Goal: Information Seeking & Learning: Check status

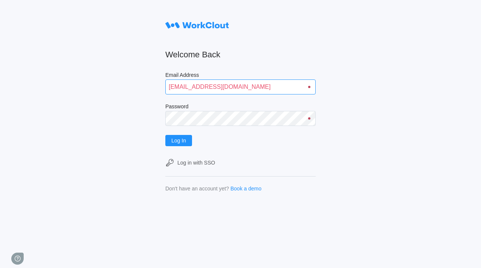
type input "quadristi@simcona.com"
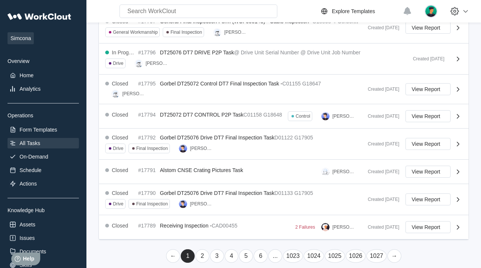
click at [393, 250] on link "→" at bounding box center [394, 257] width 14 height 14
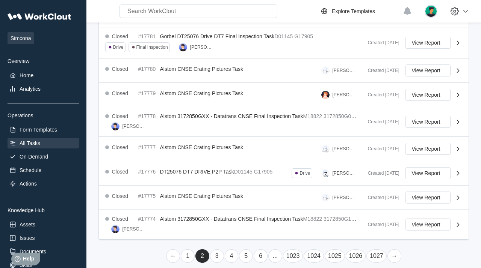
click at [393, 250] on link "→" at bounding box center [394, 257] width 14 height 14
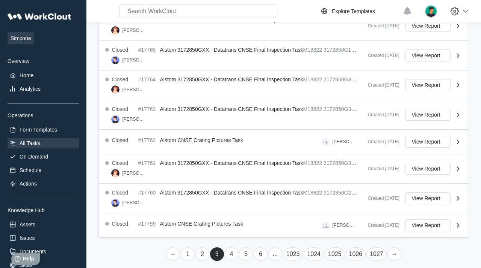
click at [393, 250] on link "→" at bounding box center [394, 255] width 14 height 14
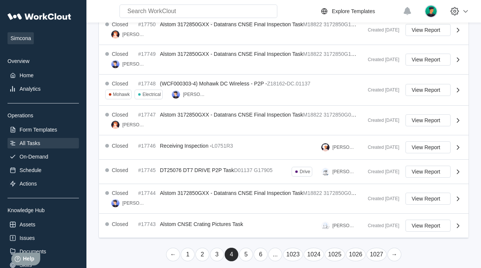
click at [393, 250] on link "→" at bounding box center [394, 255] width 14 height 14
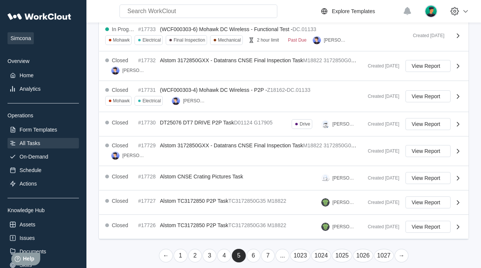
click at [400, 250] on link "→" at bounding box center [401, 256] width 14 height 14
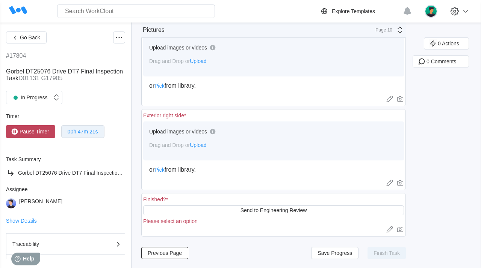
scroll to position [832, 0]
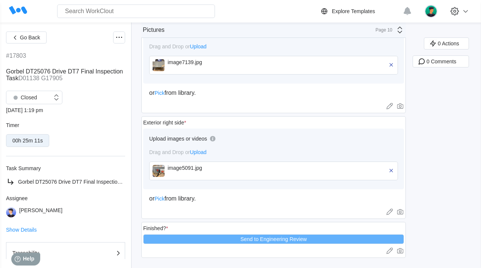
scroll to position [1238, 0]
